Goal: Navigation & Orientation: Find specific page/section

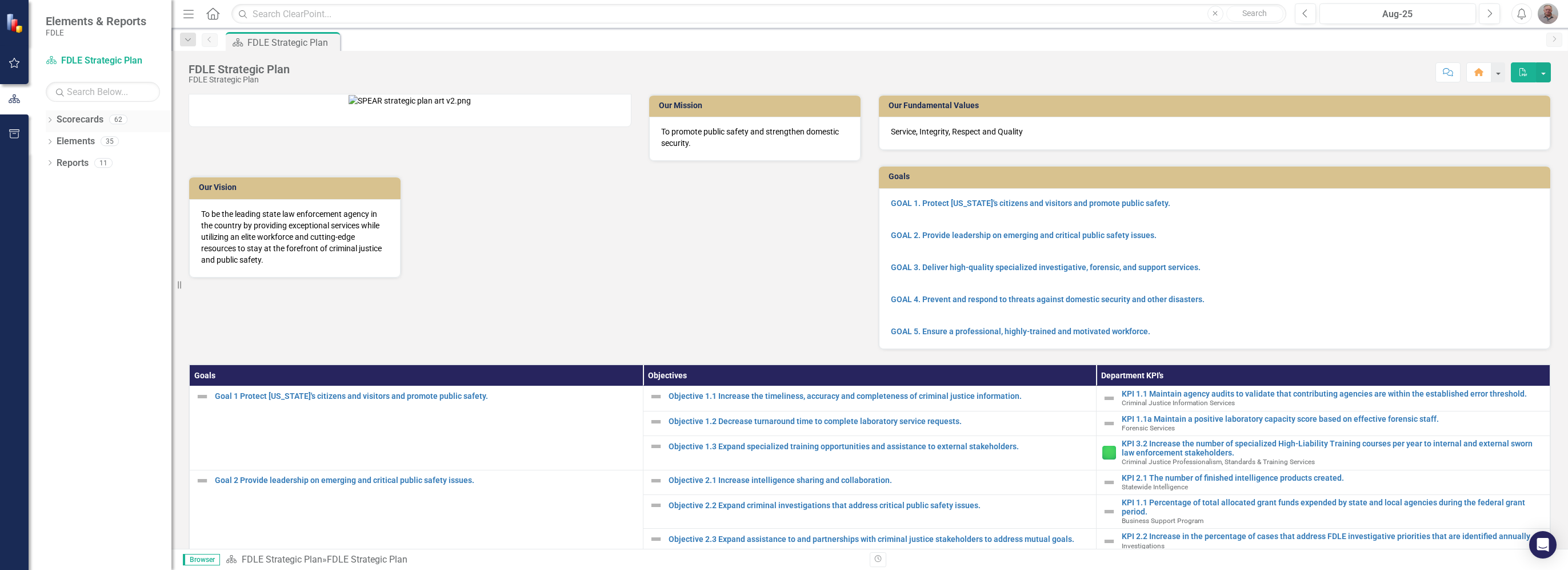
click at [116, 119] on div "62" at bounding box center [118, 119] width 18 height 10
click at [114, 120] on div "62" at bounding box center [118, 119] width 18 height 10
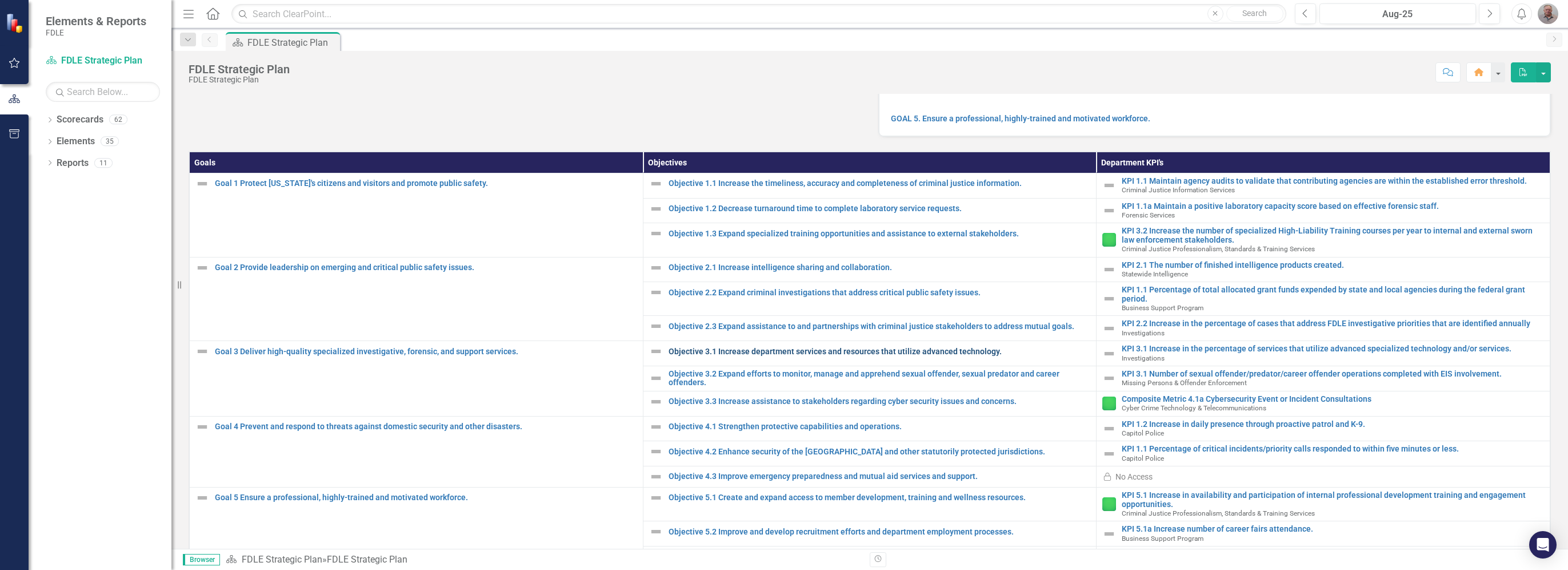
scroll to position [231, 0]
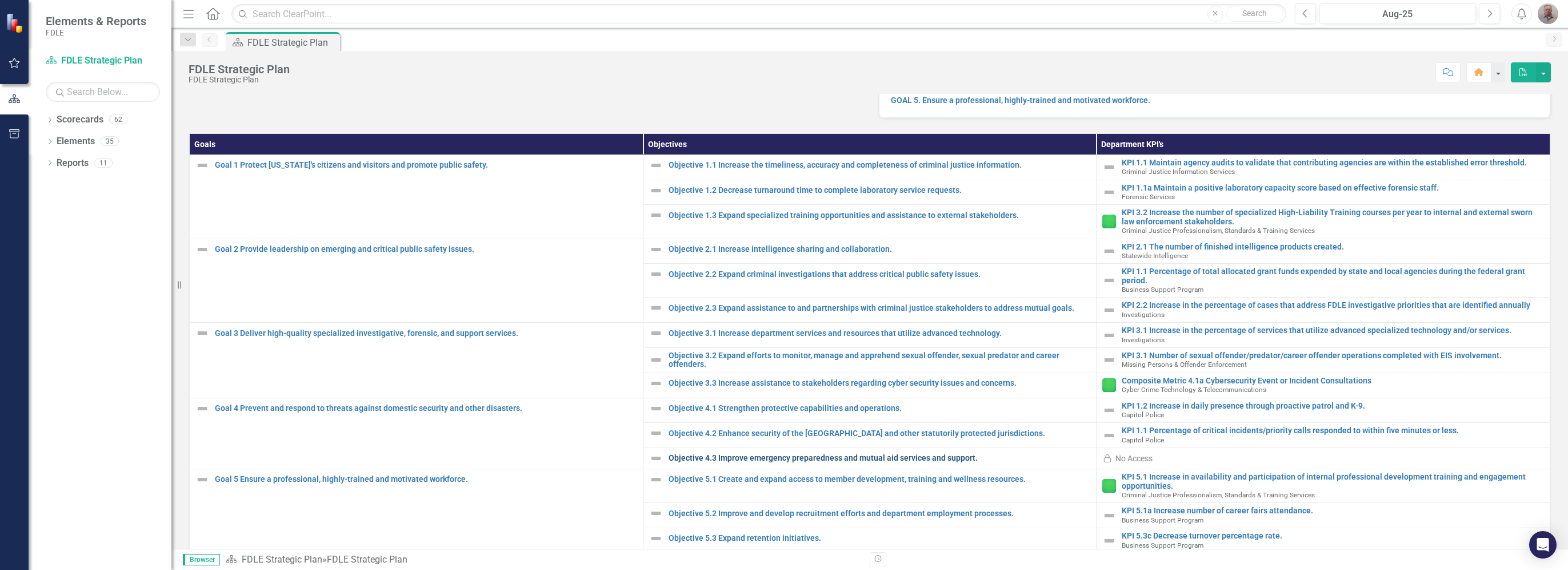
click at [808, 462] on link "Objective 4.3 Improve emergency preparedness and mutual aid services and suppor…" at bounding box center [880, 458] width 422 height 9
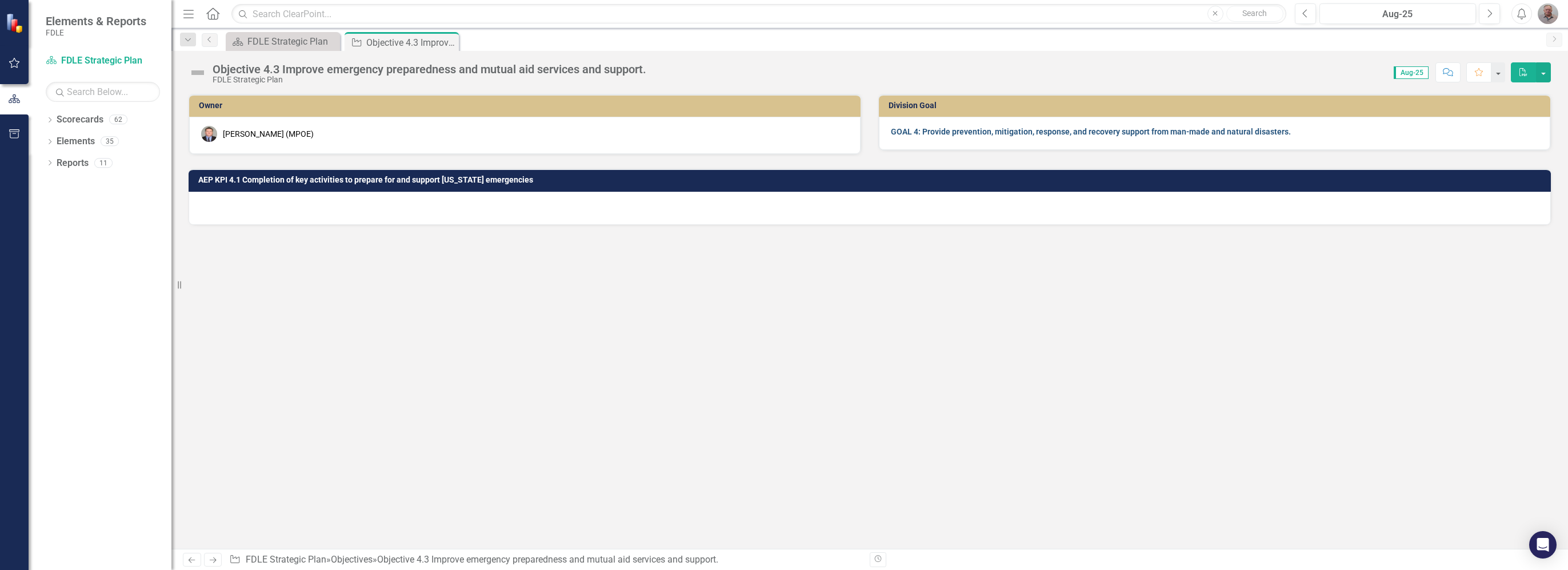
click at [1106, 130] on strong "GOAL 4: Provide prevention, mitigation, response, and recovery support from man…" at bounding box center [1091, 131] width 400 height 9
click at [295, 45] on div "FDLE Strategic Plan" at bounding box center [285, 41] width 76 height 14
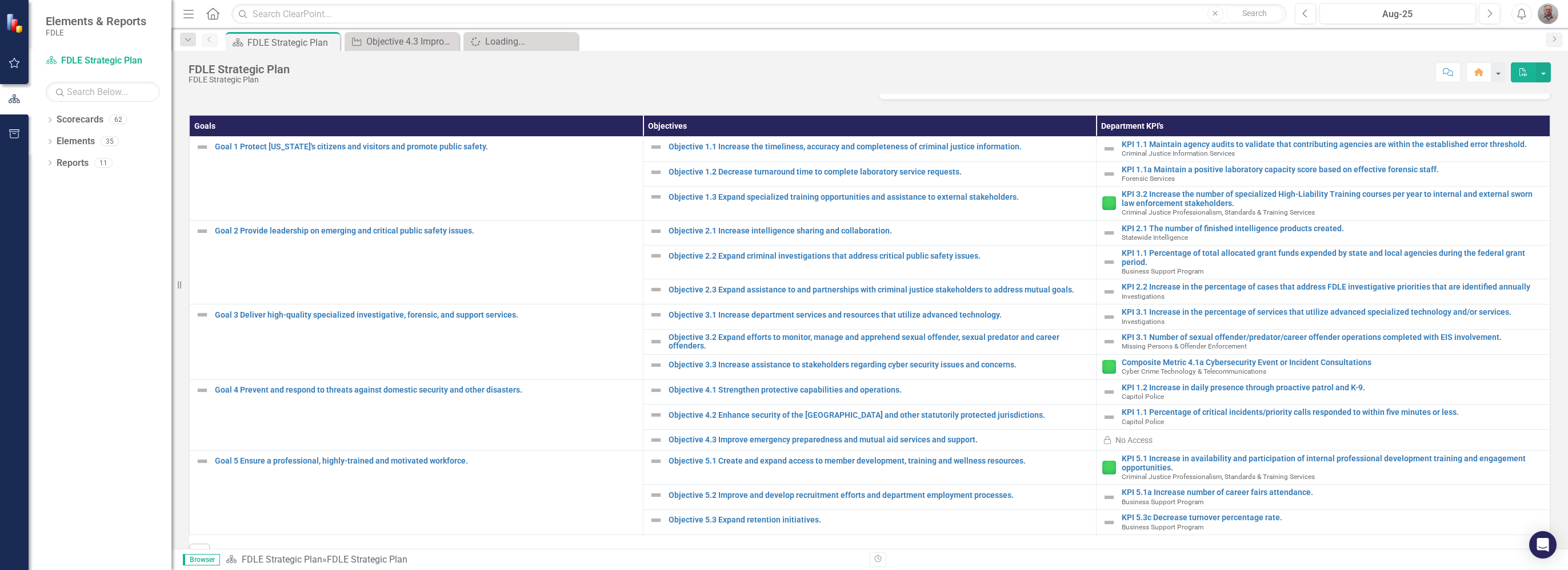
scroll to position [286, 0]
